Goal: Task Accomplishment & Management: Use online tool/utility

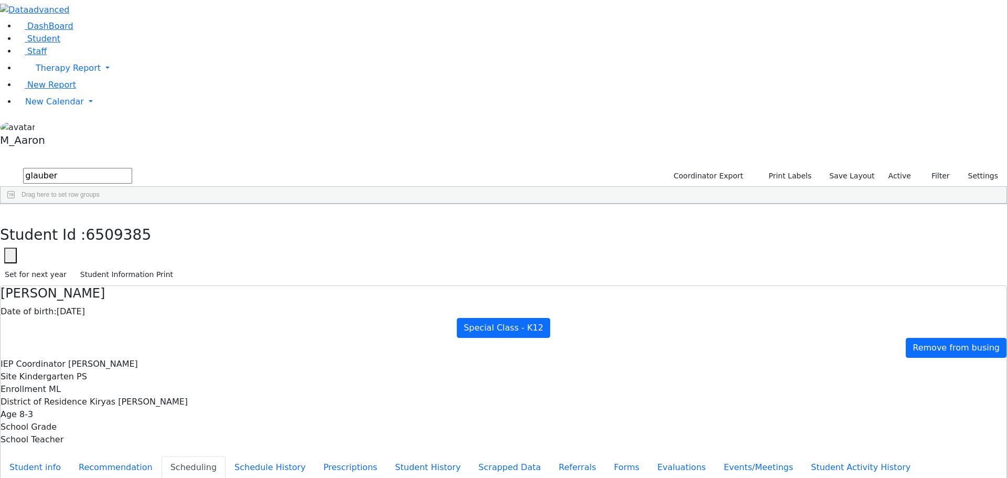
select select "210"
click at [15, 204] on button "button" at bounding box center [7, 215] width 15 height 22
click at [36, 73] on span "New Calendar" at bounding box center [68, 68] width 65 height 10
click at [47, 127] on span "Calendar" at bounding box center [42, 122] width 38 height 10
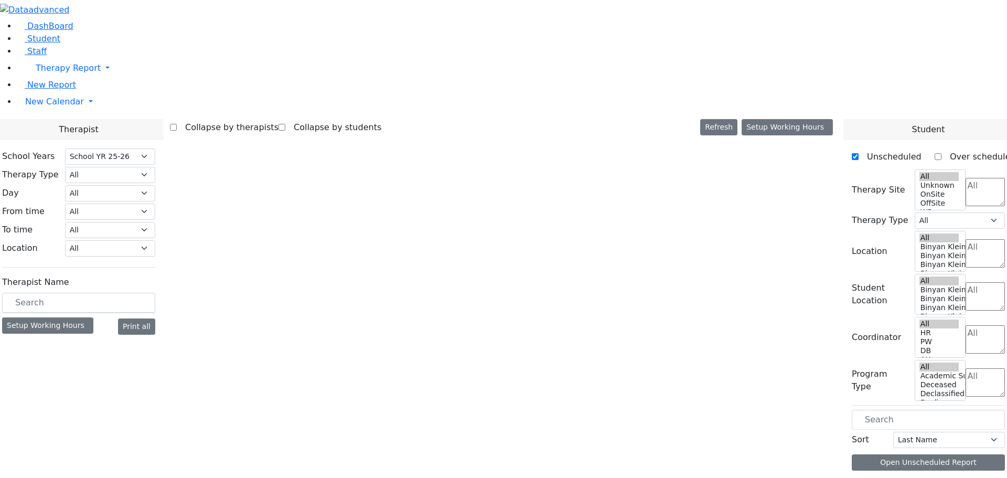
select select "212"
select select "3"
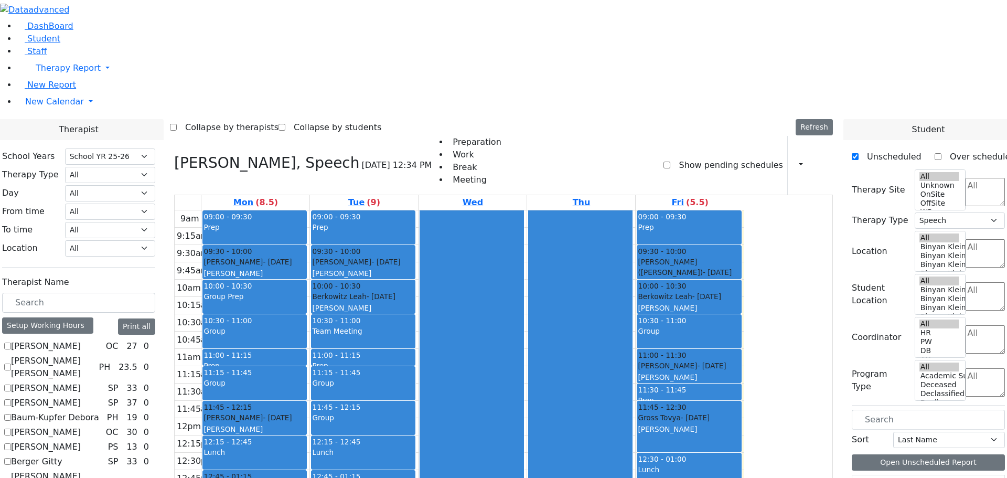
checkbox input "false"
select select
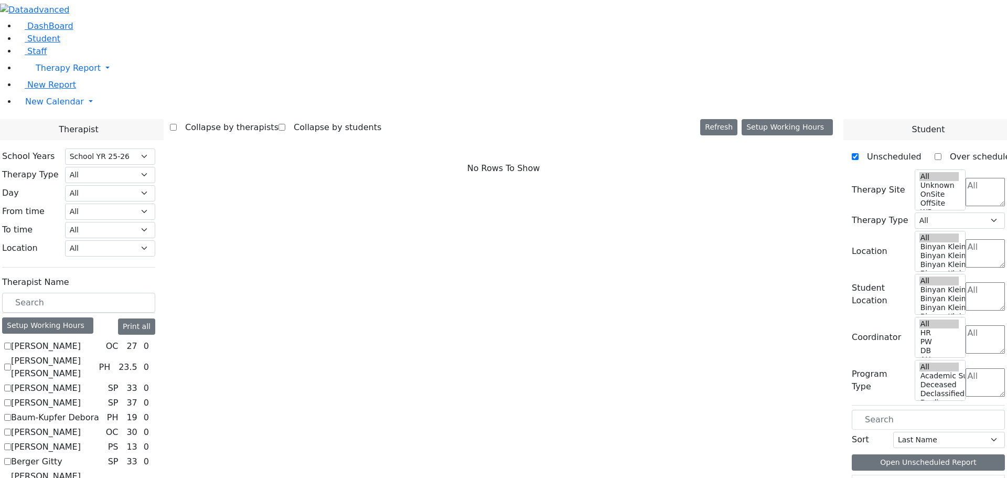
click at [81, 340] on label "[PERSON_NAME]" at bounding box center [46, 346] width 70 height 13
click at [11, 342] on input "[PERSON_NAME]" at bounding box center [7, 345] width 7 height 7
checkbox input "true"
select select "1"
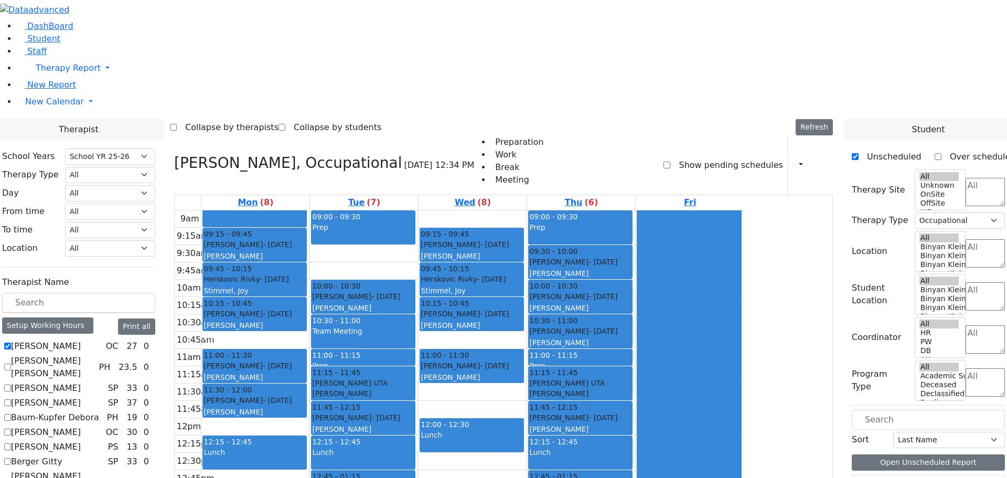
click at [81, 382] on label "[PERSON_NAME]" at bounding box center [46, 388] width 70 height 13
click at [11, 384] on input "[PERSON_NAME]" at bounding box center [7, 387] width 7 height 7
checkbox input "true"
select select
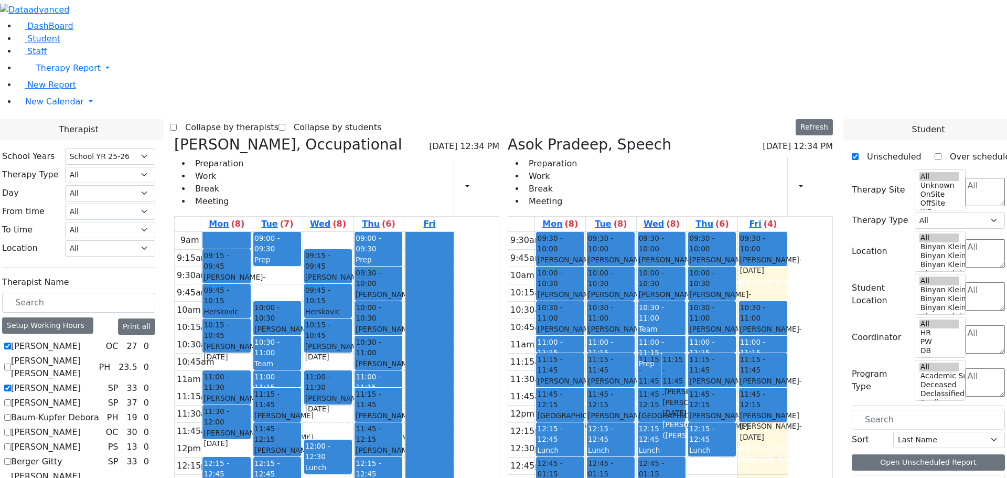
click at [99, 411] on label "Baum-Kupfer Debora" at bounding box center [55, 417] width 88 height 13
click at [11, 414] on input "Baum-Kupfer Debora" at bounding box center [7, 417] width 7 height 7
checkbox input "true"
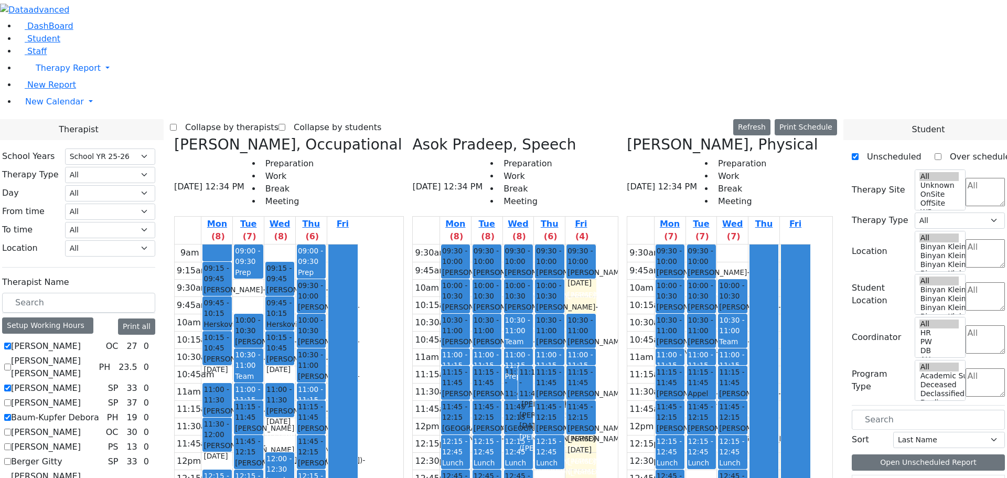
click at [81, 441] on label "[PERSON_NAME]" at bounding box center [46, 447] width 70 height 13
click at [11, 443] on input "[PERSON_NAME]" at bounding box center [7, 446] width 7 height 7
checkbox input "true"
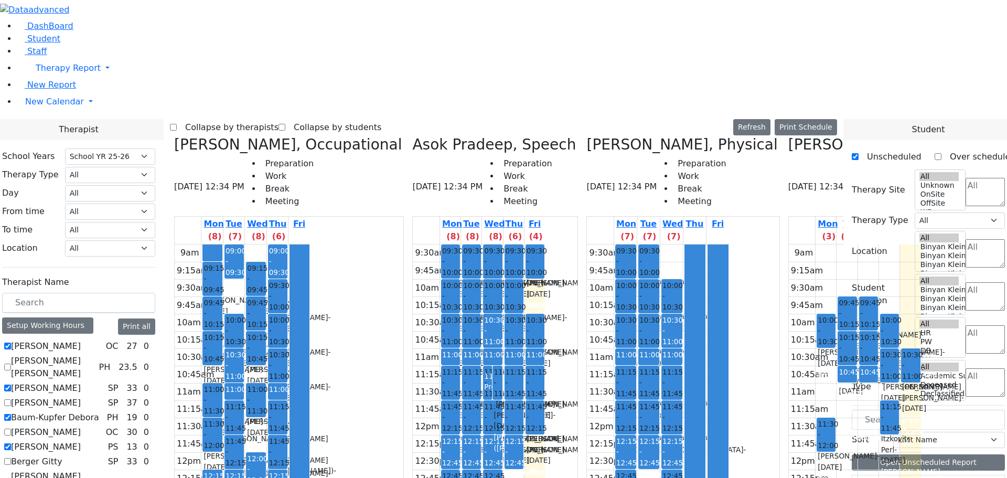
checkbox input "true"
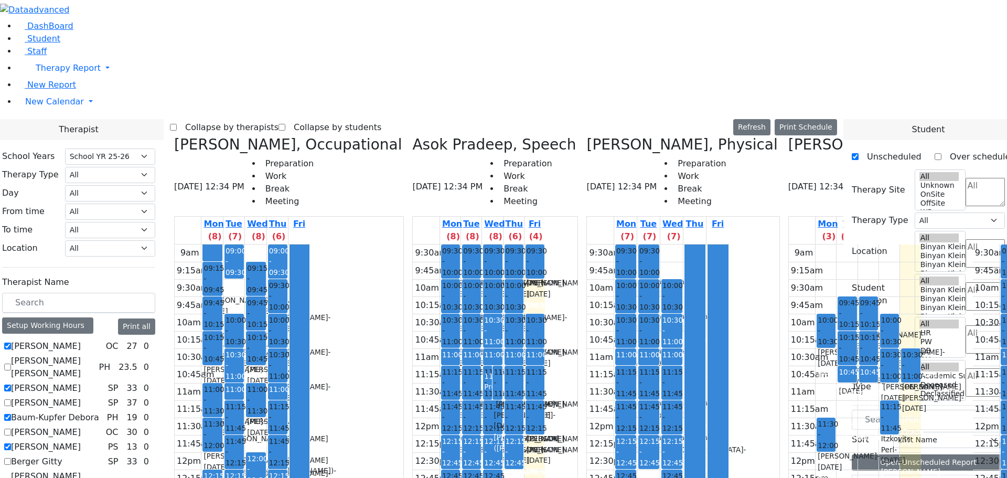
checkbox input "true"
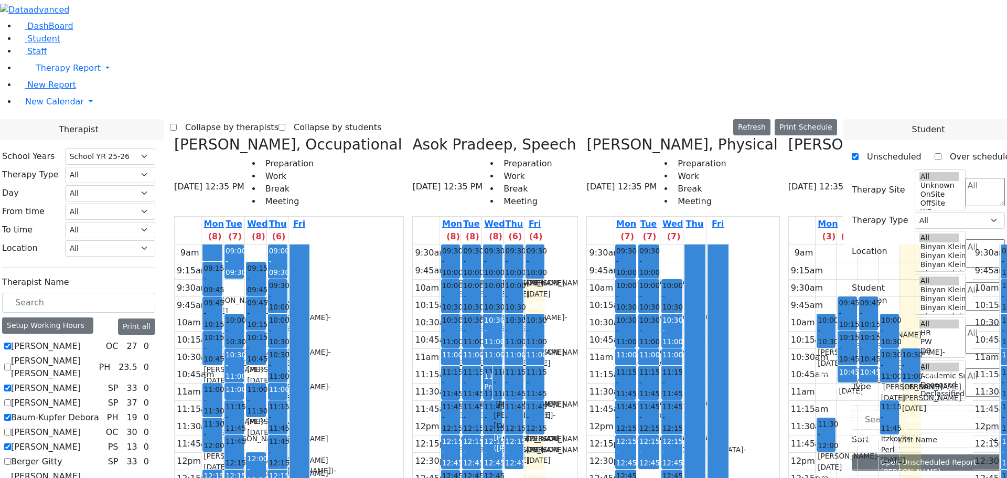
checkbox input "true"
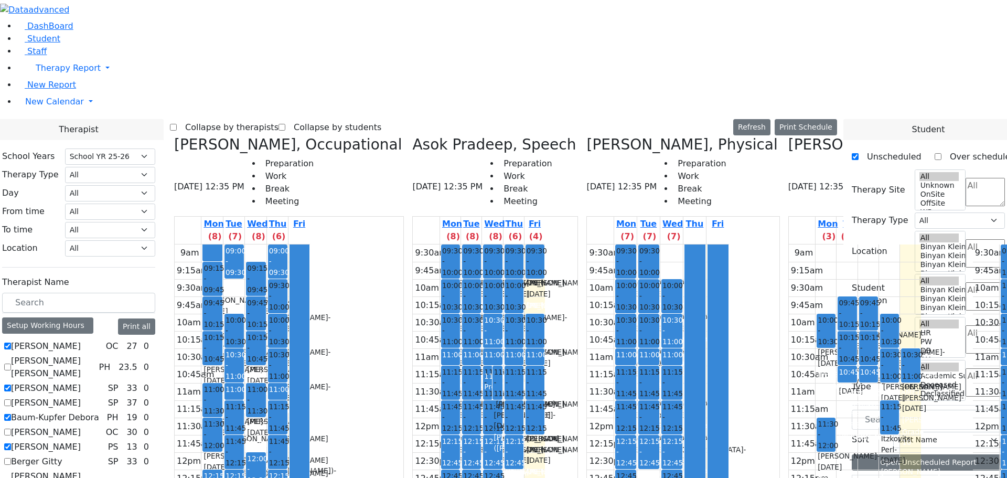
checkbox input "true"
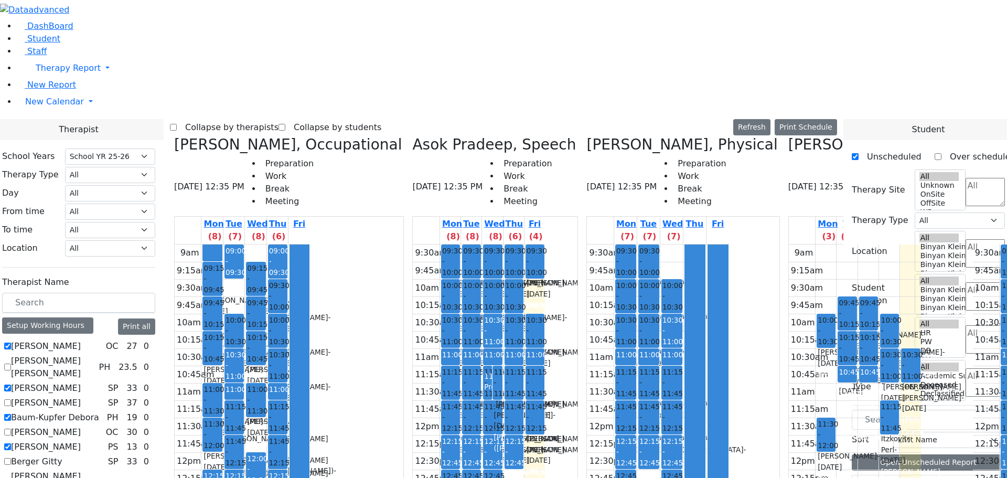
checkbox input "true"
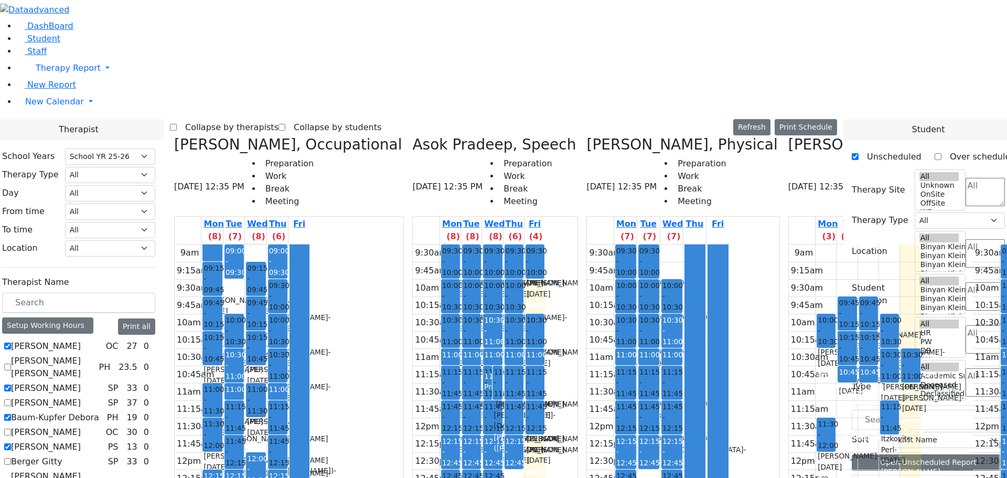
checkbox input "true"
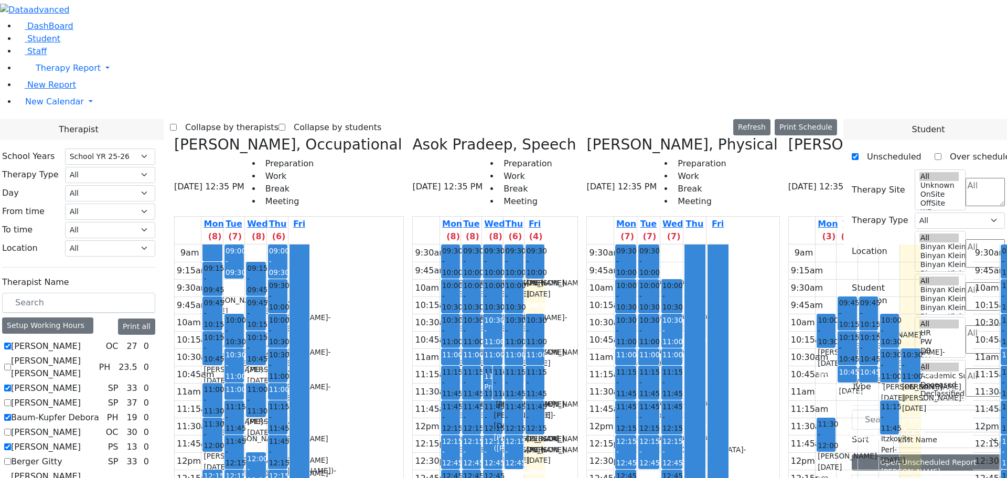
scroll to position [157, 0]
checkbox input "true"
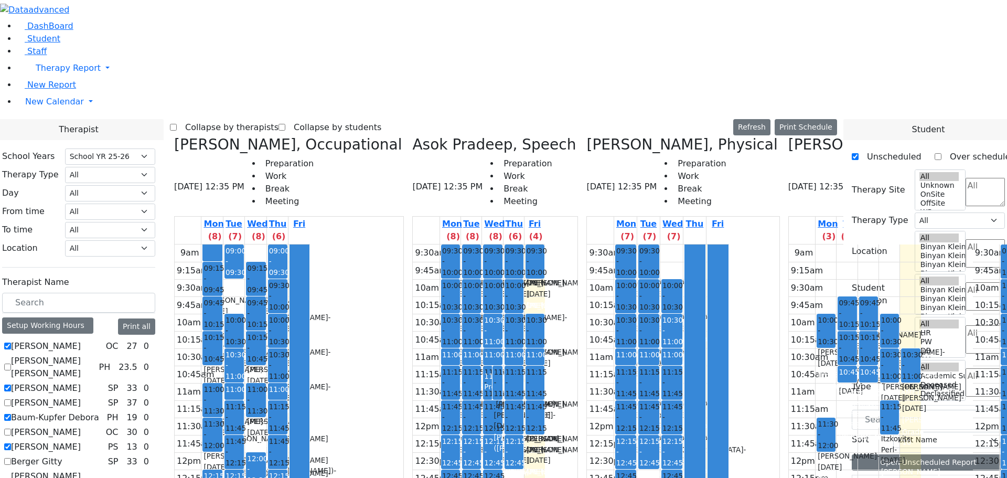
checkbox input "true"
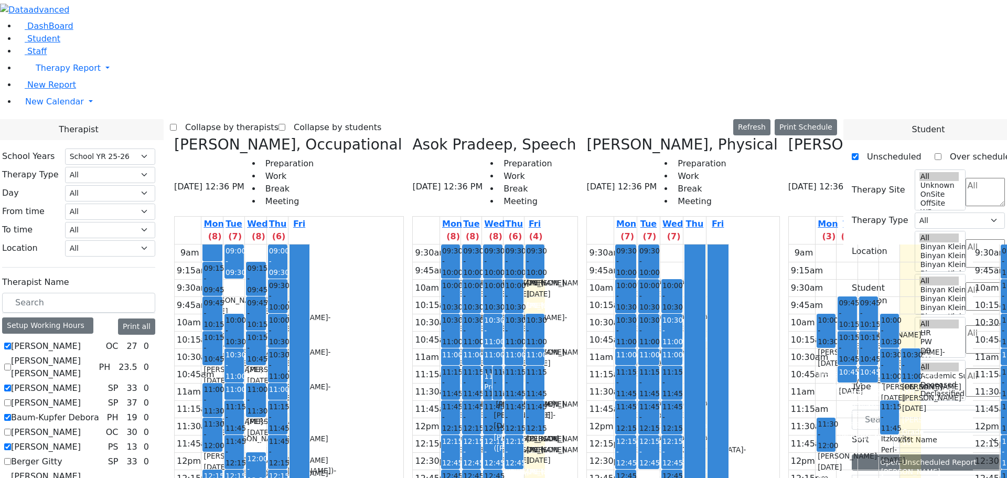
scroll to position [262, 0]
checkbox input "true"
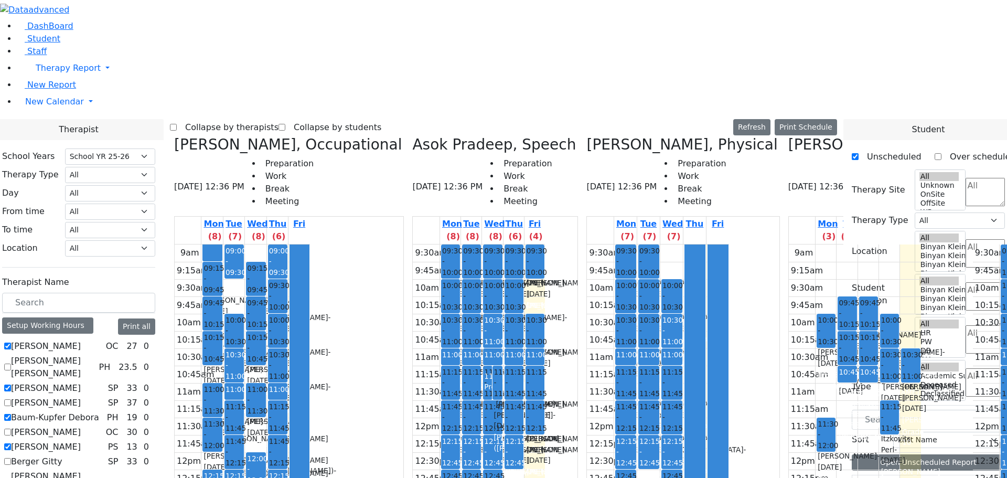
checkbox input "true"
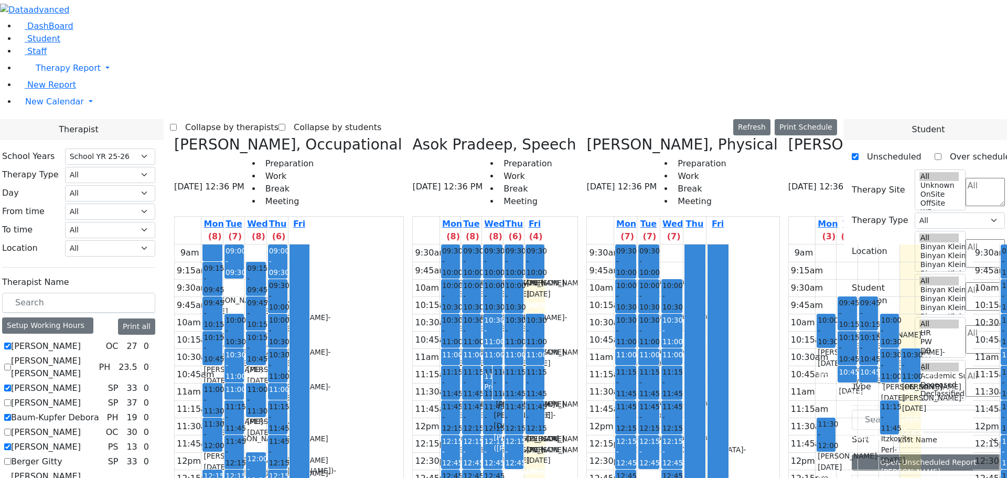
checkbox input "true"
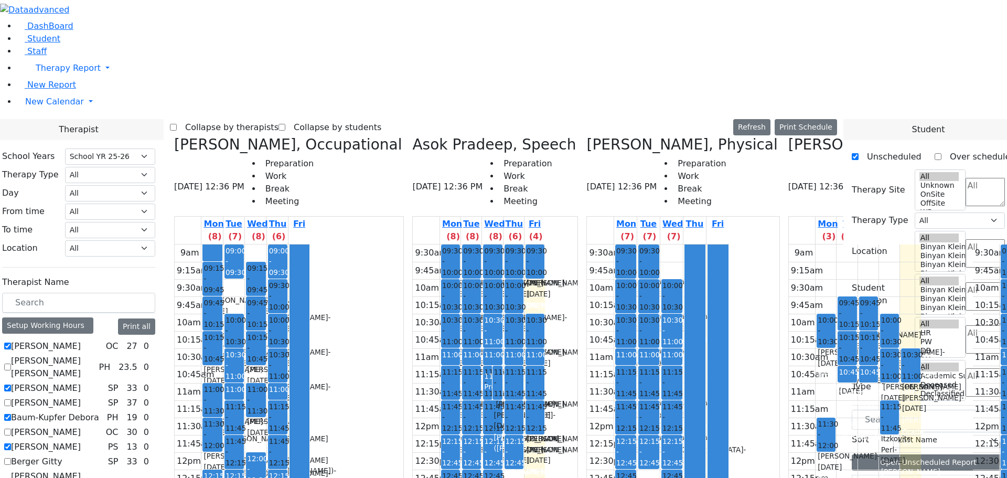
checkbox input "true"
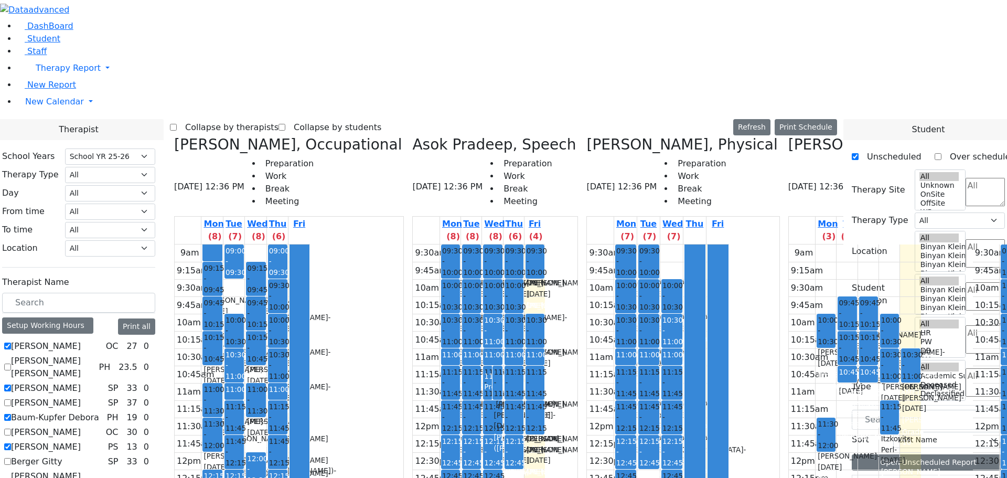
checkbox input "true"
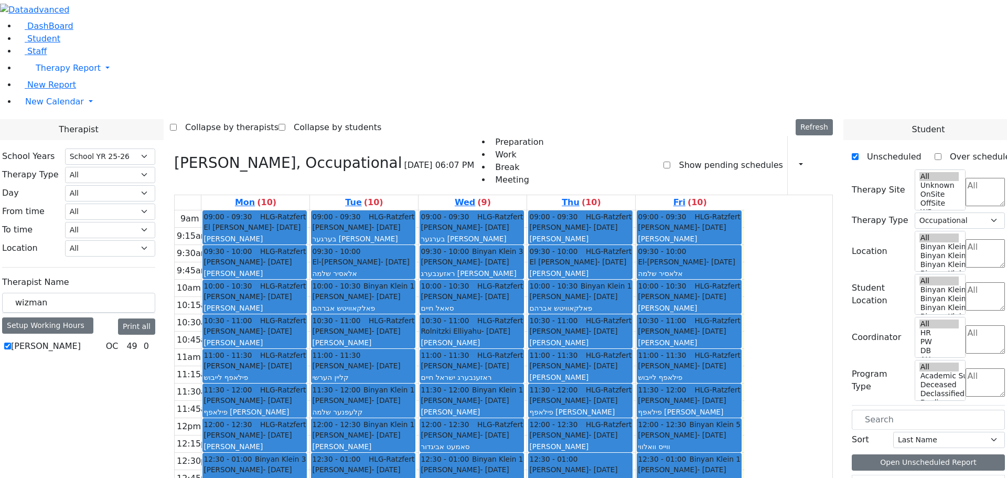
select select "212"
select select "1"
drag, startPoint x: 176, startPoint y: 180, endPoint x: 102, endPoint y: 180, distance: 73.9
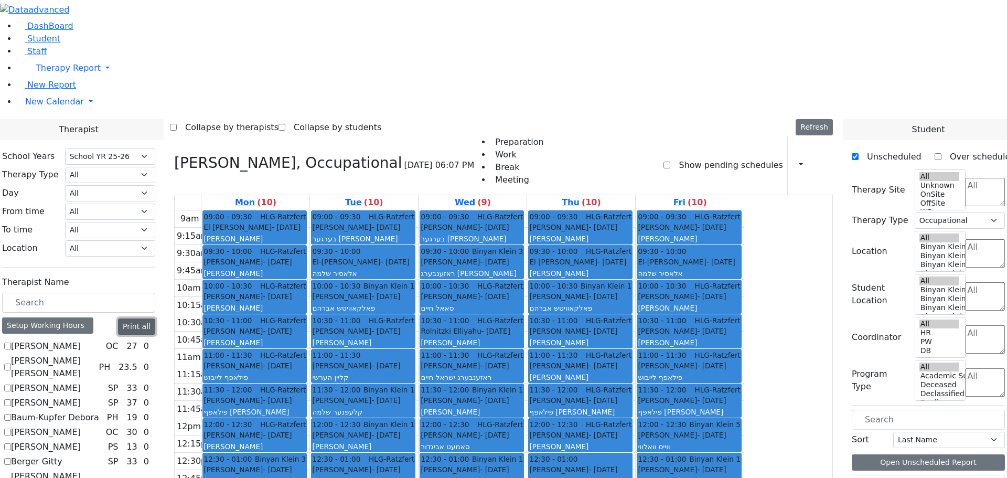
click at [155, 318] on button "Print all" at bounding box center [136, 326] width 37 height 16
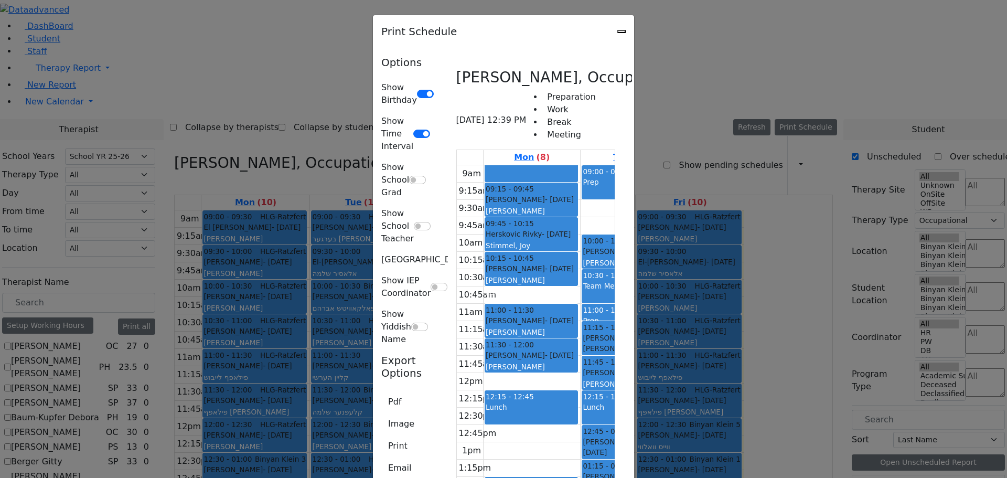
scroll to position [8915, 0]
click at [381, 392] on button "Pdf" at bounding box center [394, 402] width 27 height 20
